Goal: Task Accomplishment & Management: Manage account settings

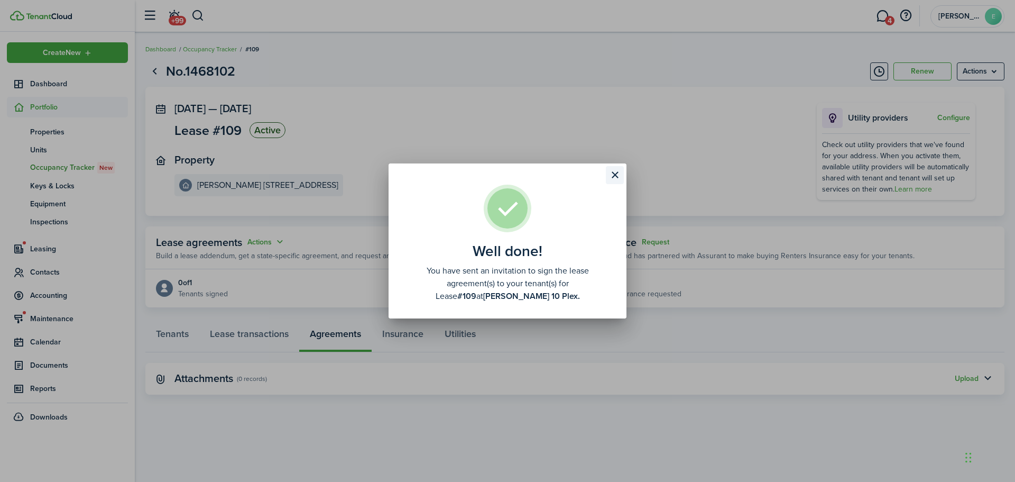
click at [620, 177] on button "Close modal" at bounding box center [615, 175] width 18 height 18
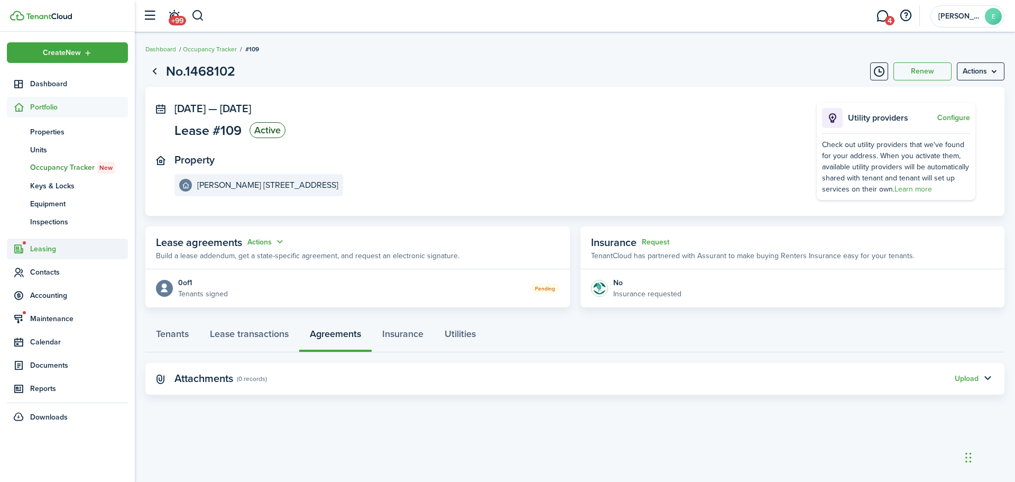
click at [47, 251] on span "Leasing" at bounding box center [79, 248] width 98 height 11
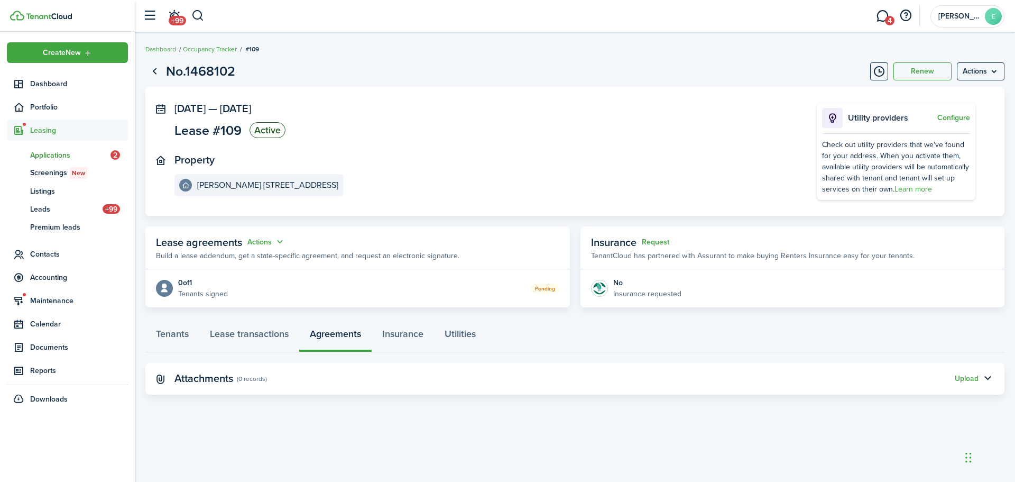
click at [69, 157] on span "Applications" at bounding box center [70, 155] width 80 height 11
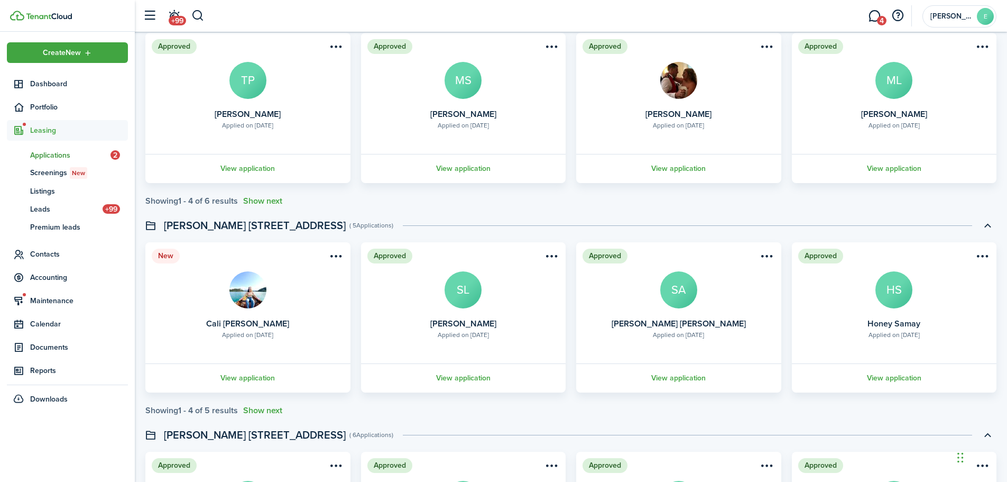
scroll to position [1163, 0]
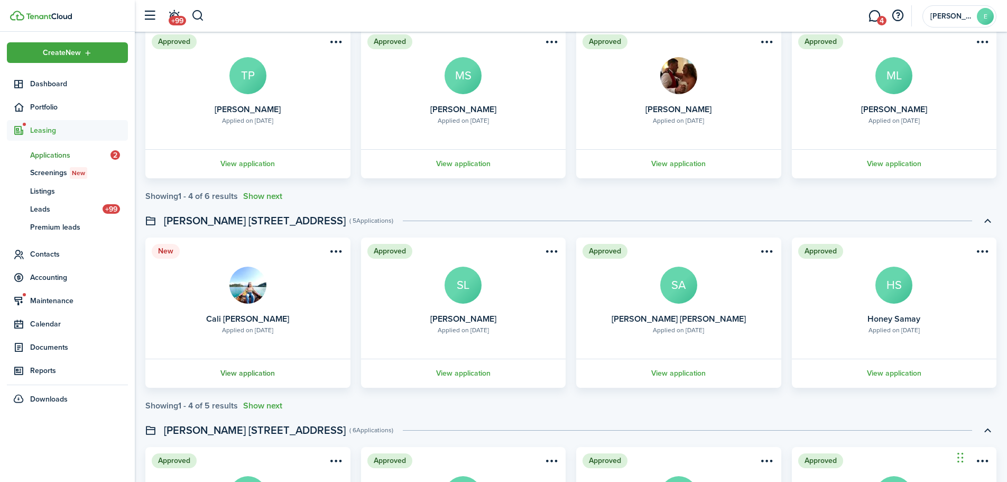
click at [252, 370] on link "View application" at bounding box center [248, 373] width 208 height 29
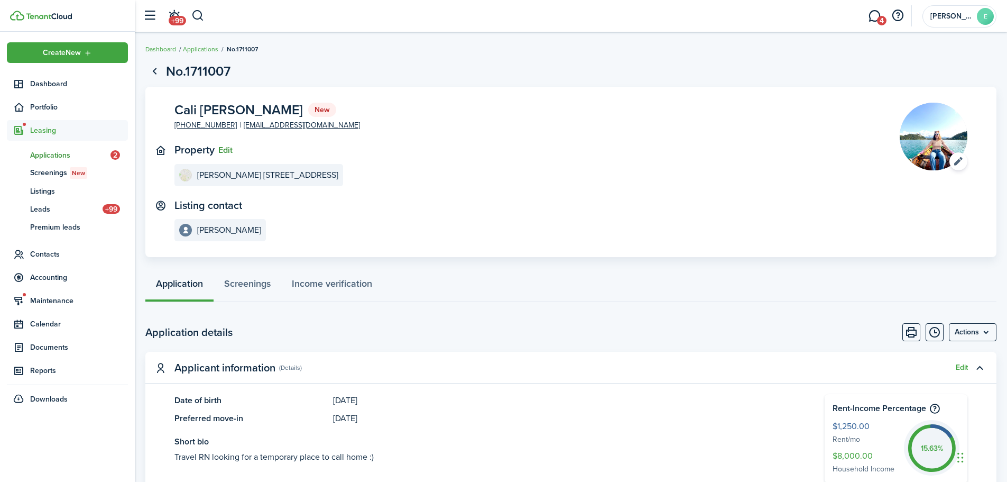
click at [225, 149] on button "Edit" at bounding box center [225, 150] width 14 height 10
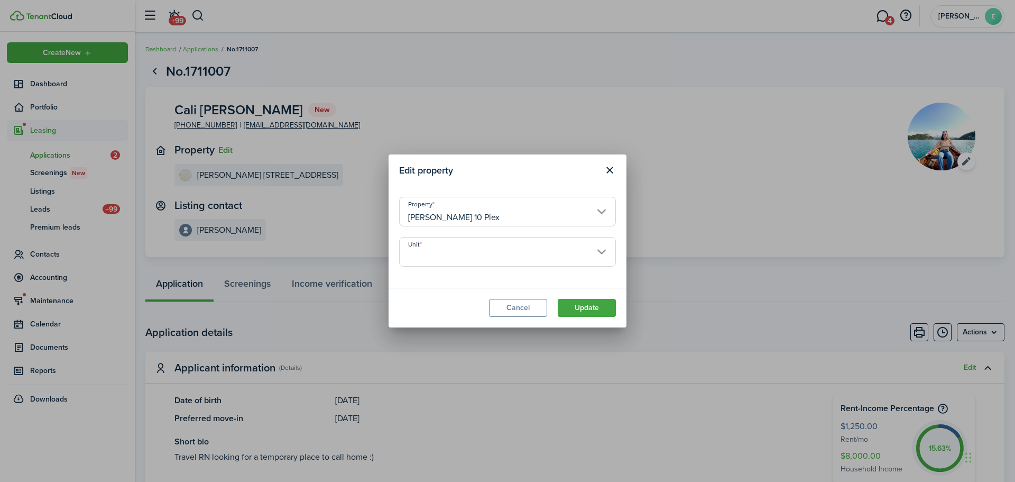
click at [538, 233] on property-select "Property [PERSON_NAME] 10 Plex" at bounding box center [507, 217] width 217 height 40
click at [541, 219] on input "[PERSON_NAME] 10 Plex" at bounding box center [507, 212] width 217 height 30
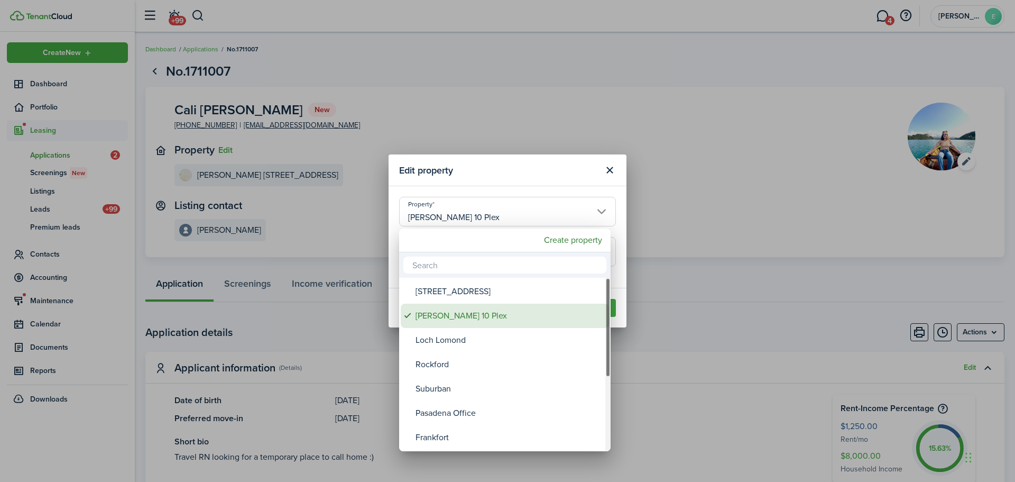
click at [461, 318] on div "[PERSON_NAME] 10 Plex" at bounding box center [509, 316] width 187 height 24
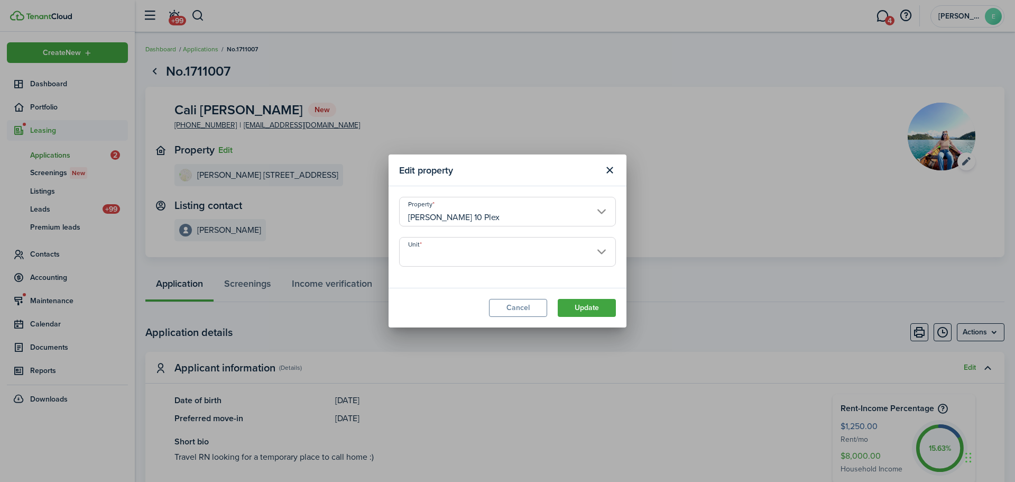
click at [547, 258] on input "Unit" at bounding box center [507, 252] width 217 height 30
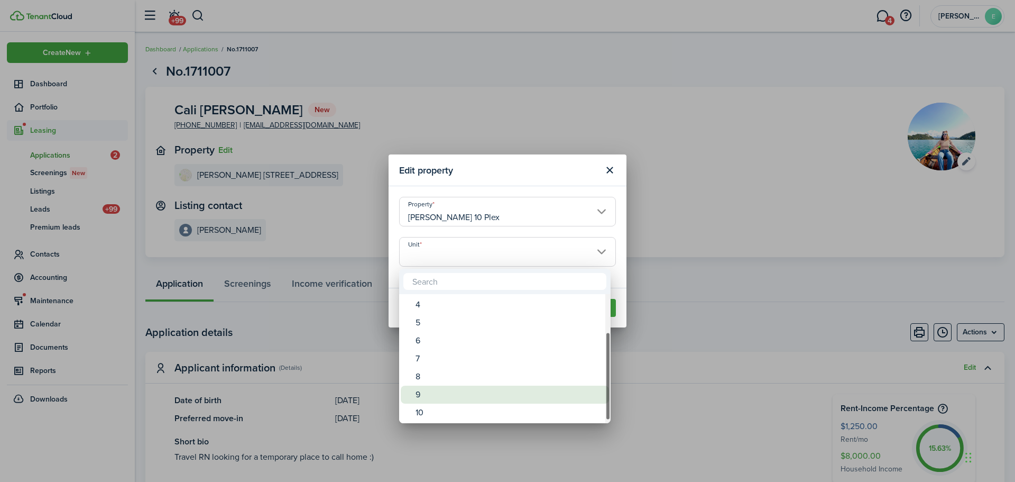
click at [443, 387] on div "9" at bounding box center [509, 394] width 187 height 18
type input "9"
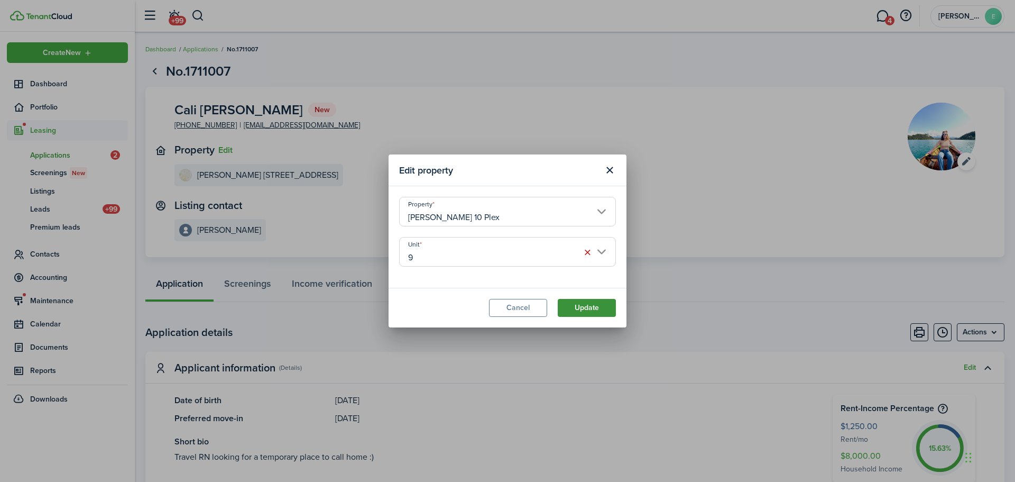
click at [586, 307] on button "Update" at bounding box center [587, 308] width 58 height 18
